Goal: Navigation & Orientation: Find specific page/section

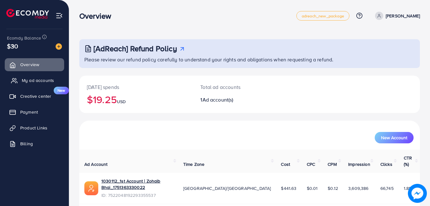
click at [30, 76] on link "My ad accounts" at bounding box center [34, 80] width 59 height 13
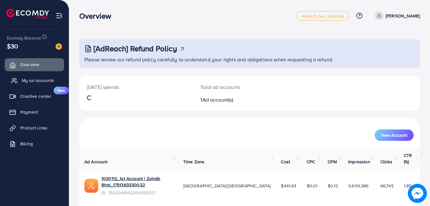
click at [15, 78] on icon at bounding box center [14, 80] width 6 height 6
